Goal: Obtain resource: Download file/media

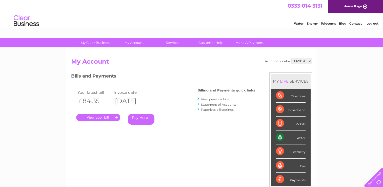
click at [214, 98] on link "View previous bills" at bounding box center [215, 99] width 28 height 4
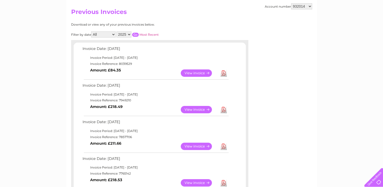
scroll to position [51, 0]
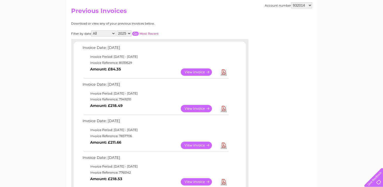
click at [199, 107] on link "View" at bounding box center [199, 108] width 37 height 7
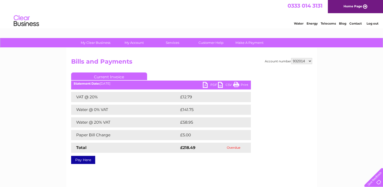
click at [210, 84] on link "PDF" at bounding box center [210, 85] width 15 height 7
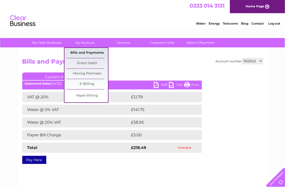
click at [83, 52] on link "Bills and Payments" at bounding box center [87, 53] width 42 height 10
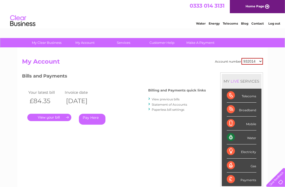
click at [177, 99] on link "View previous bills" at bounding box center [166, 99] width 28 height 4
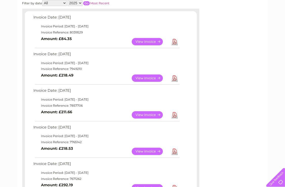
scroll to position [87, 0]
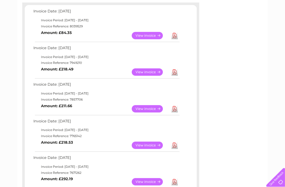
click at [148, 144] on link "View" at bounding box center [150, 145] width 37 height 7
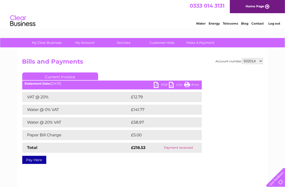
click at [159, 84] on link "PDF" at bounding box center [161, 85] width 15 height 7
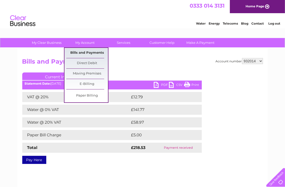
click at [85, 53] on link "Bills and Payments" at bounding box center [87, 53] width 42 height 10
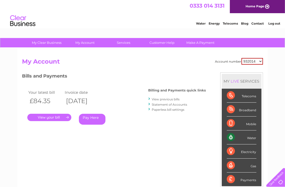
click at [68, 118] on link "." at bounding box center [49, 117] width 44 height 7
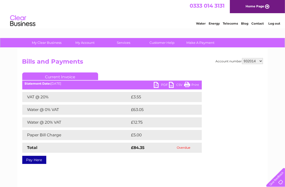
click at [159, 88] on link "PDF" at bounding box center [161, 85] width 15 height 7
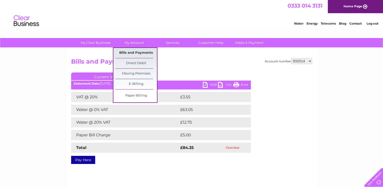
click at [132, 52] on link "Bills and Payments" at bounding box center [136, 53] width 42 height 10
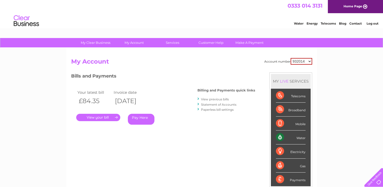
click at [207, 98] on link "View previous bills" at bounding box center [215, 99] width 28 height 4
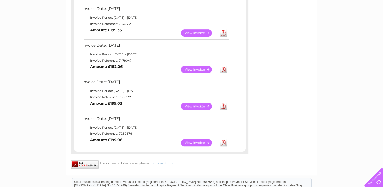
scroll to position [270, 0]
